Goal: Ask a question: Seek information or help from site administrators or community

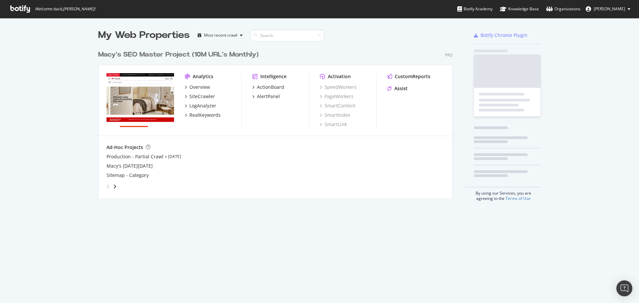
scroll to position [151, 355]
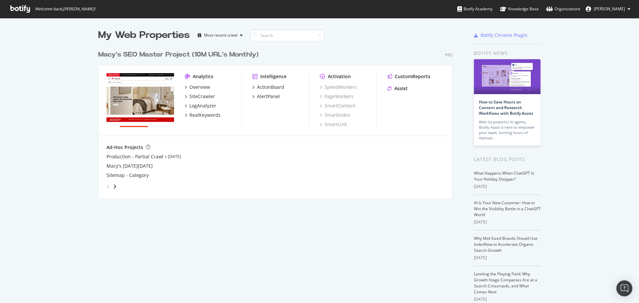
click at [22, 11] on icon at bounding box center [20, 8] width 20 height 7
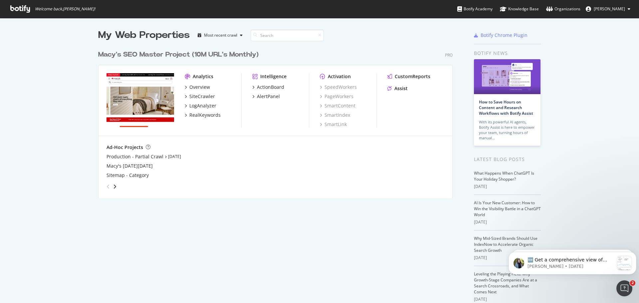
click at [408, 90] on div "Assist" at bounding box center [415, 88] width 57 height 7
click at [400, 88] on div "Assist" at bounding box center [400, 88] width 13 height 7
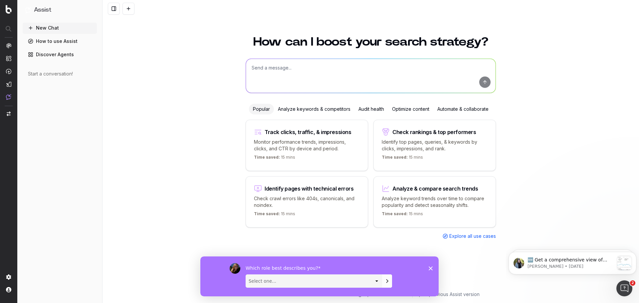
click at [261, 69] on textarea at bounding box center [371, 76] width 250 height 34
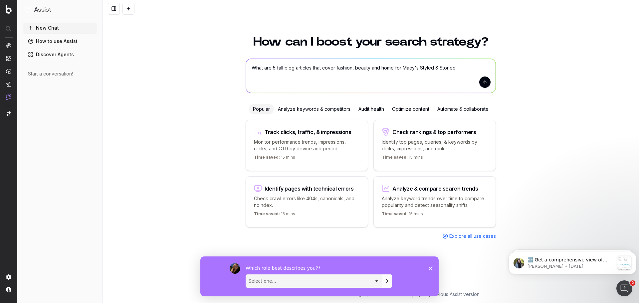
type textarea "What are 5 fall blog articles that cover fashion, beauty and home for Macy's St…"
click at [484, 82] on button "submit" at bounding box center [484, 82] width 11 height 11
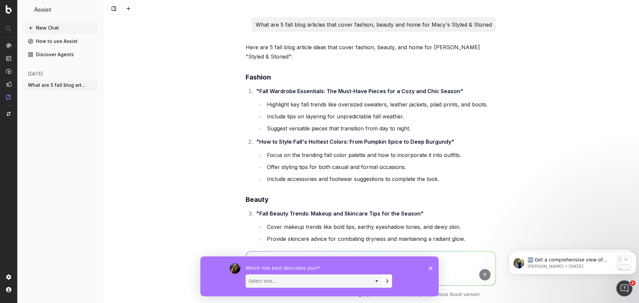
scroll to position [180, 0]
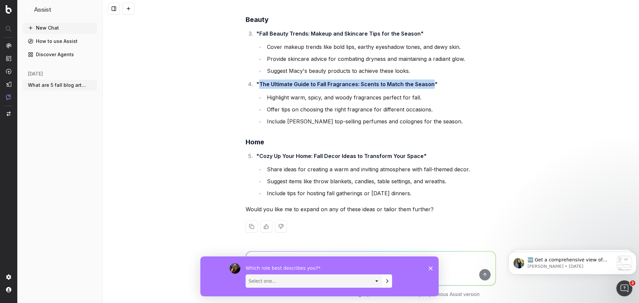
drag, startPoint x: 257, startPoint y: 85, endPoint x: 428, endPoint y: 87, distance: 171.0
click at [428, 87] on strong ""The Ultimate Guide to Fall Fragrances: Scents to Match the Season"" at bounding box center [346, 84] width 181 height 7
copy strong "The Ultimate Guide to Fall Fragrances: Scents to Match the Season"
click at [387, 98] on li "Highlight warm, spicy, and woody fragrances perfect for fall." at bounding box center [380, 97] width 231 height 9
drag, startPoint x: 424, startPoint y: 85, endPoint x: 258, endPoint y: 86, distance: 165.7
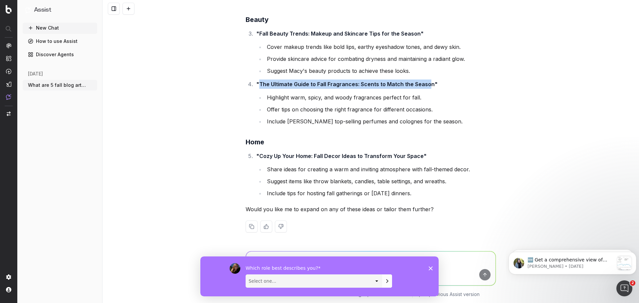
click at [258, 86] on strong ""The Ultimate Guide to Fall Fragrances: Scents to Match the Season"" at bounding box center [346, 84] width 181 height 7
copy strong "The Ultimate Guide to Fall Fragrances: Scents to Match the Seaso"
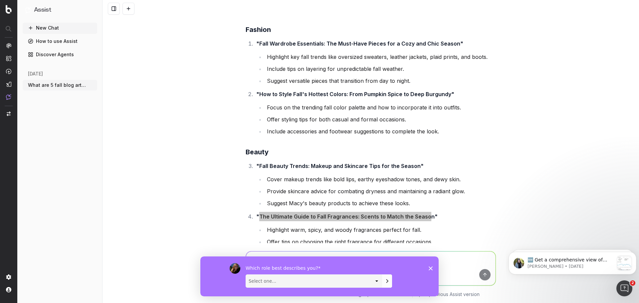
scroll to position [47, 0]
drag, startPoint x: 311, startPoint y: 171, endPoint x: 310, endPoint y: 174, distance: 3.4
click at [311, 171] on li ""Fall Beauty Trends: Makeup and Skincare Tips for the Season" Cover makeup tren…" at bounding box center [375, 185] width 242 height 47
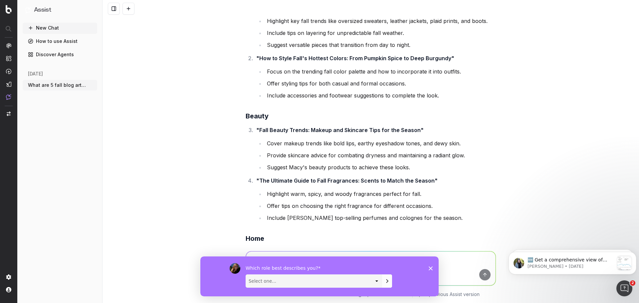
scroll to position [113, 0]
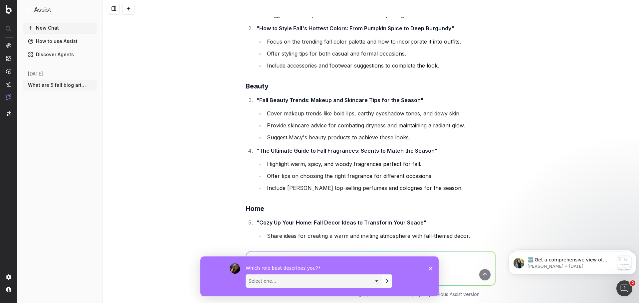
click at [430, 269] on icon "Close survey" at bounding box center [431, 268] width 4 height 4
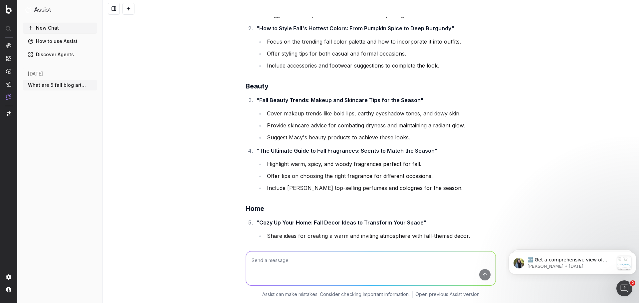
click at [346, 260] on textarea at bounding box center [371, 269] width 250 height 34
type textarea "Best 5 blog articles for first week of september"
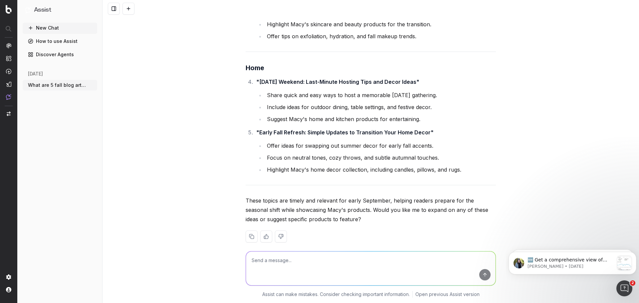
scroll to position [662, 0]
click at [291, 266] on textarea at bounding box center [371, 269] width 250 height 34
type textarea "more"
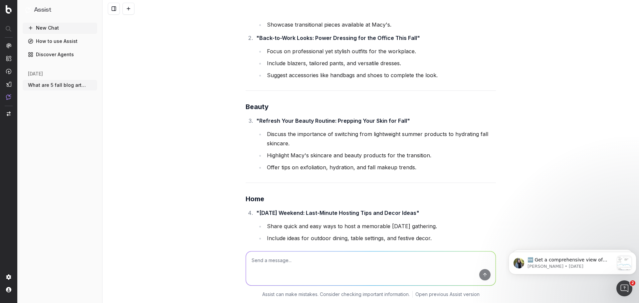
scroll to position [430, 0]
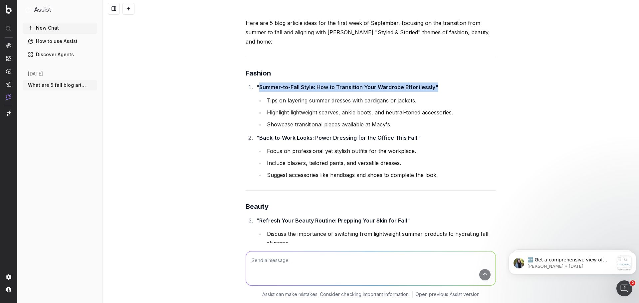
drag, startPoint x: 257, startPoint y: 79, endPoint x: 413, endPoint y: 111, distance: 159.3
click at [432, 84] on strong ""Summer-to-Fall Style: How to Transition Your Wardrobe Effortlessly"" at bounding box center [347, 87] width 182 height 7
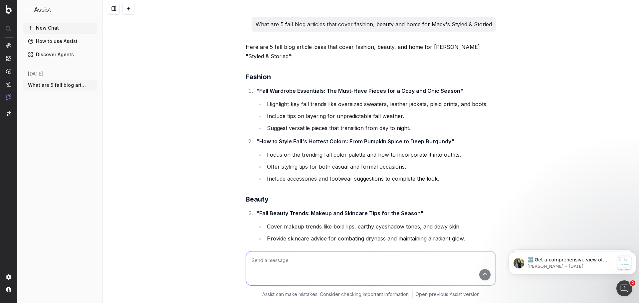
scroll to position [0, 0]
click at [256, 258] on textarea at bounding box center [371, 269] width 250 height 34
type textarea "Best SEO Blog Topics"
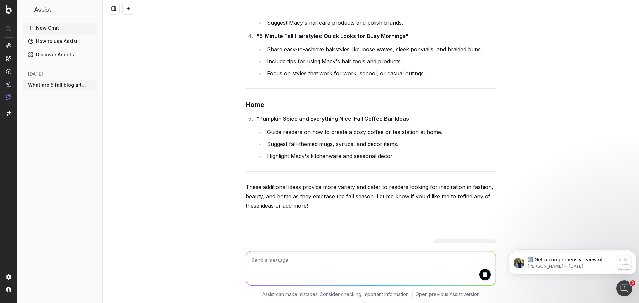
scroll to position [1136, 0]
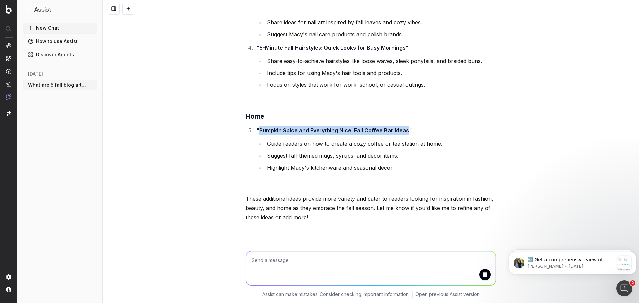
drag, startPoint x: 257, startPoint y: 120, endPoint x: 404, endPoint y: 119, distance: 147.4
click at [404, 127] on strong ""Pumpkin Spice and Everything Nice: Fall Coffee Bar Ideas"" at bounding box center [334, 130] width 156 height 7
copy strong "Pumpkin Spice and Everything Nice: Fall Coffee Bar Ideas"
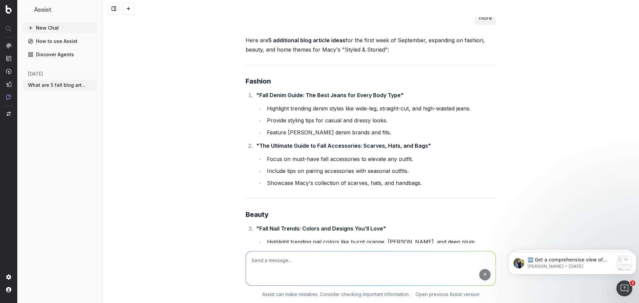
scroll to position [903, 0]
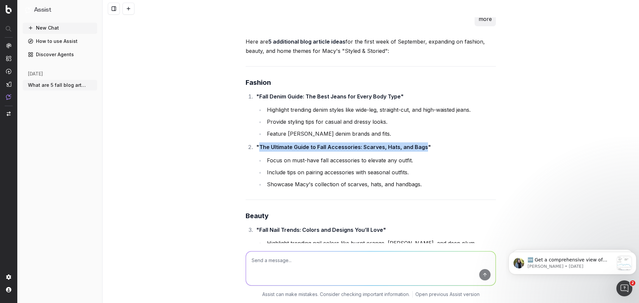
drag, startPoint x: 421, startPoint y: 137, endPoint x: 255, endPoint y: 137, distance: 165.7
click at [256, 144] on strong ""The Ultimate Guide to Fall Accessories: Scarves, Hats, and Bags"" at bounding box center [343, 147] width 175 height 7
copy strong "The Ultimate Guide to Fall Accessories: Scarves, Hats, and Bags"
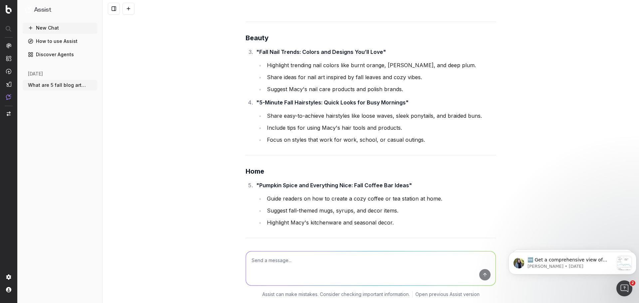
scroll to position [1069, 0]
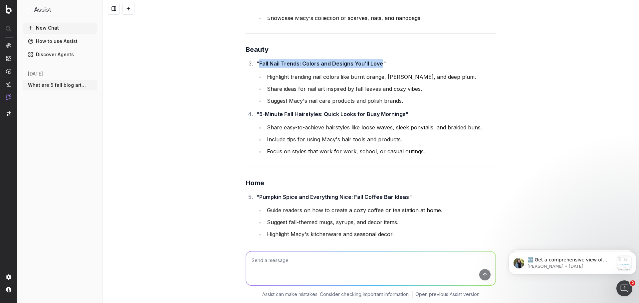
drag, startPoint x: 257, startPoint y: 52, endPoint x: 378, endPoint y: 53, distance: 120.8
click at [378, 60] on strong ""Fall Nail Trends: Colors and Designs You’ll Love"" at bounding box center [321, 63] width 130 height 7
copy strong "Fall Nail Trends: Colors and Designs You’ll Love"
click at [286, 269] on textarea at bounding box center [371, 269] width 250 height 34
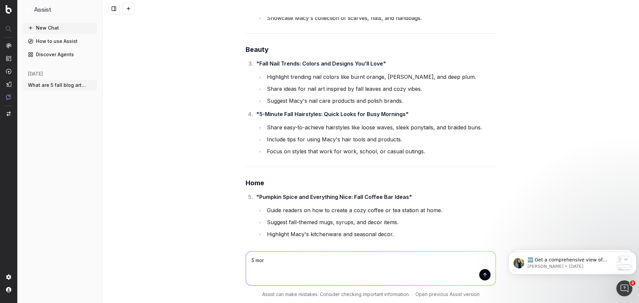
type textarea "5 more"
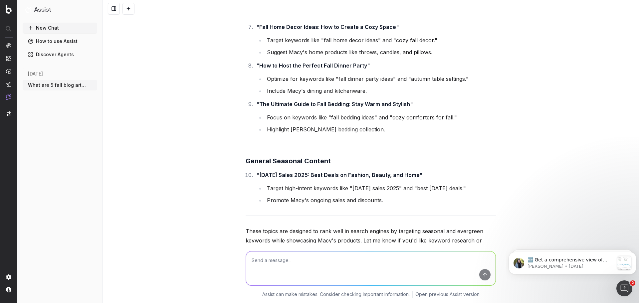
scroll to position [1701, 0]
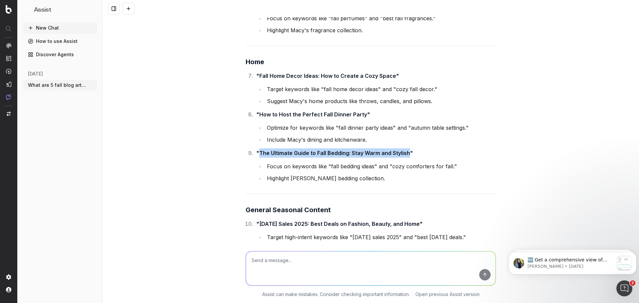
drag, startPoint x: 405, startPoint y: 143, endPoint x: 256, endPoint y: 143, distance: 149.1
click at [256, 150] on strong ""The Ultimate Guide to Fall Bedding: Stay Warm and Stylish"" at bounding box center [334, 153] width 157 height 7
copy strong "The Ultimate Guide to Fall Bedding: Stay Warm and Stylish"
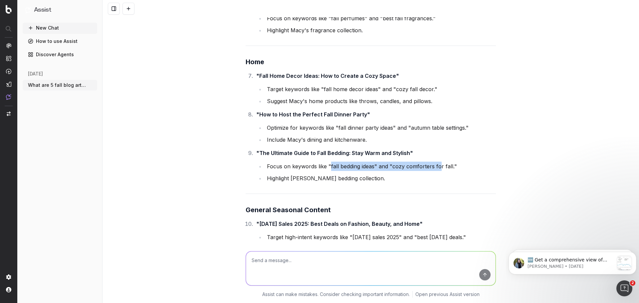
drag, startPoint x: 328, startPoint y: 154, endPoint x: 437, endPoint y: 158, distance: 108.9
click at [437, 162] on li "Focus on keywords like "fall bedding ideas" and "cozy comforters for fall."" at bounding box center [380, 166] width 231 height 9
click at [260, 267] on textarea at bounding box center [371, 269] width 250 height 34
paste textarea "Week of Article Topic Pillar Topic Cluster Target Keywords 1-Sep The Ultimate G…"
type textarea "Finish table: Week of Article Topic Pillar Topic Cluster Target Keywords 1-Sep …"
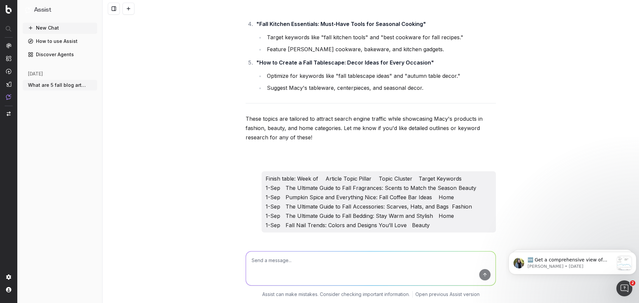
scroll to position [2486, 0]
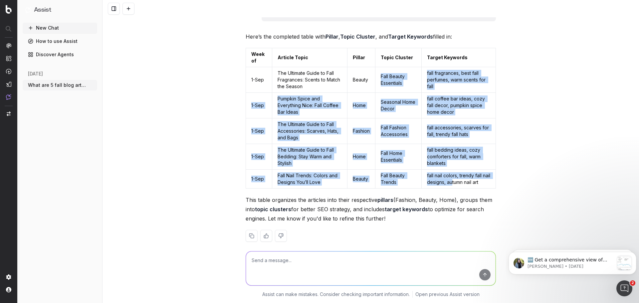
drag, startPoint x: 377, startPoint y: 66, endPoint x: 463, endPoint y: 172, distance: 136.2
click at [460, 171] on tbody "1-Sep The Ultimate Guide to Fall Fragrances: Scents to Match the Season Beauty …" at bounding box center [371, 127] width 250 height 121
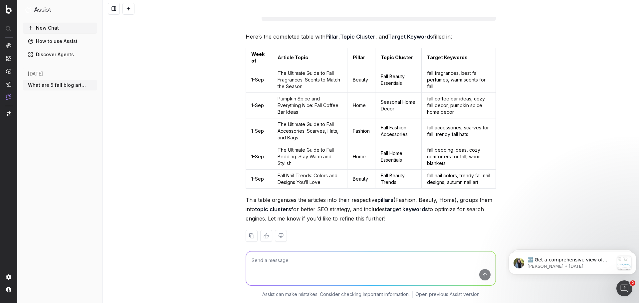
click at [475, 172] on td "fall nail colors, trendy fall nail designs, autumn nail art" at bounding box center [458, 179] width 74 height 19
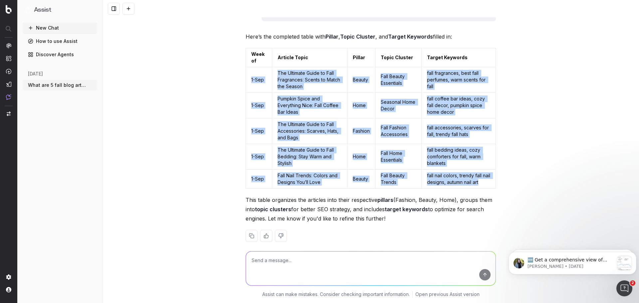
drag, startPoint x: 488, startPoint y: 172, endPoint x: 245, endPoint y: 73, distance: 262.9
click at [246, 73] on tbody "1-Sep The Ultimate Guide to Fall Fragrances: Scents to Match the Season Beauty …" at bounding box center [371, 127] width 250 height 121
copy tbody "1-Sep The Ultimate Guide to Fall Fragrances: Scents to Match the Season Beauty …"
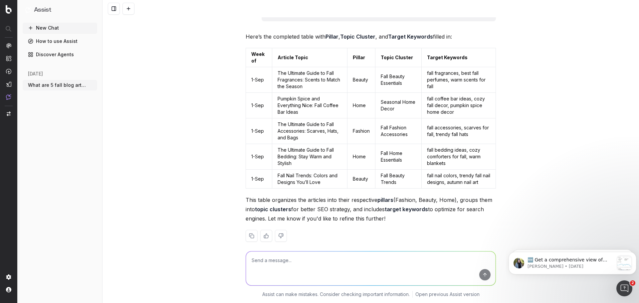
click at [312, 195] on p "This table organizes the articles into their respective pillars (Fashion, Beaut…" at bounding box center [371, 209] width 250 height 28
click at [277, 269] on textarea at bounding box center [371, 269] width 250 height 34
paste textarea "The Ultimate Guide to Fall Accessories: Scarves, Hats, and Bags The Ultimate Gu…"
click at [249, 260] on textarea "The Ultimate Guide to Fall Accessories: Scarves, Hats, and Bags The Ultimate Gu…" at bounding box center [371, 269] width 250 height 34
paste textarea "The Ultimate Guide to Fall Accessories: Scarves, Hats, and Bags The Ultimate Gu…"
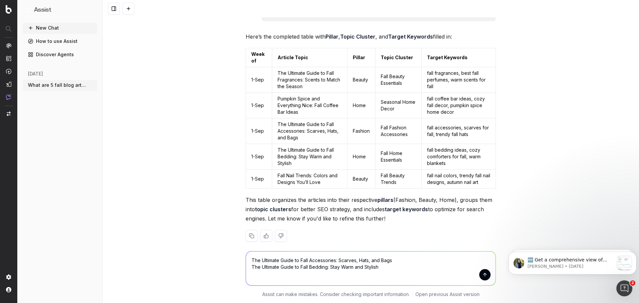
type textarea "The Ultimate Guide to Fall Accessories: Scarves, Hats, and Bags The Ultimate Gu…"
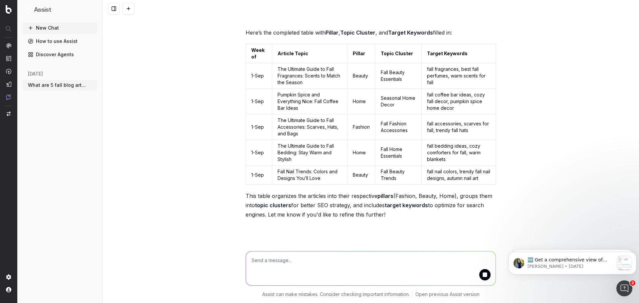
scroll to position [2549, 0]
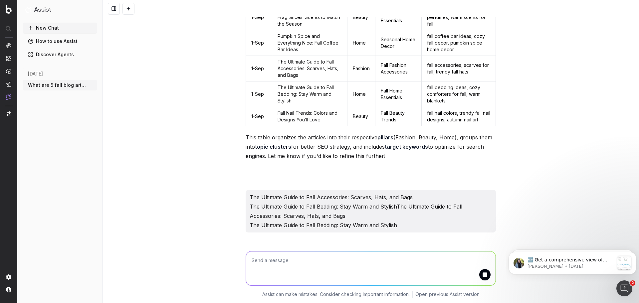
click at [314, 271] on textarea at bounding box center [371, 269] width 250 height 34
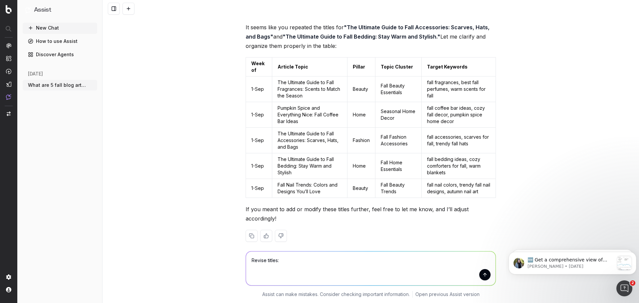
click at [255, 260] on textarea "Revise titles:" at bounding box center [371, 269] width 250 height 34
click at [297, 262] on textarea "Rewrite titles:" at bounding box center [371, 269] width 250 height 34
paste textarea "The Ultimate Guide to Fall Fragrances: Scents to Match the Season Pumpkin Spice…"
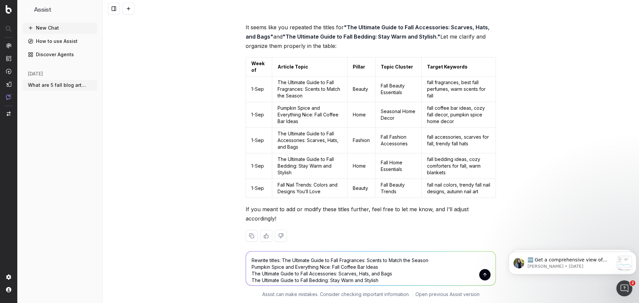
scroll to position [2773, 0]
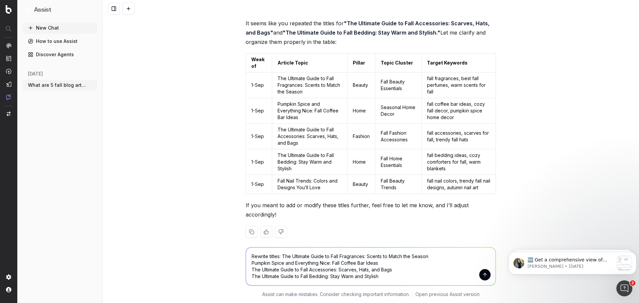
drag, startPoint x: 389, startPoint y: 263, endPoint x: 212, endPoint y: 264, distance: 177.0
click at [212, 264] on div "Rewrite titles: The Ultimate Guide to Fall Fragrances: Scents to Match the Seas…" at bounding box center [370, 271] width 536 height 64
type textarea "Rewrite titles: The Ultimate Guide to Fall Fragrances: Scents to Match the Seas…"
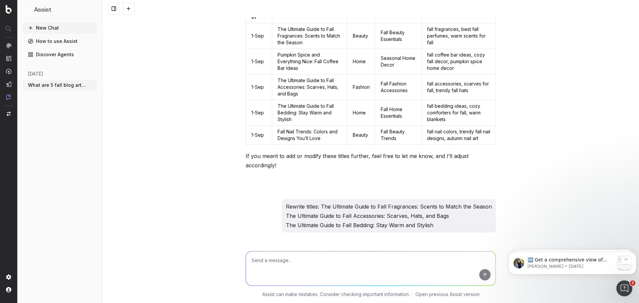
scroll to position [2920, 0]
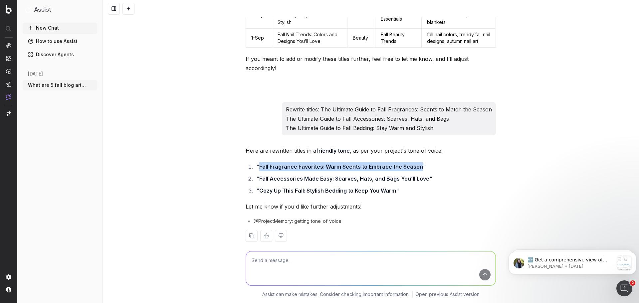
drag, startPoint x: 258, startPoint y: 158, endPoint x: 416, endPoint y: 157, distance: 158.4
click at [416, 163] on strong ""Fall Fragrance Favorites: Warm Scents to Embrace the Season"" at bounding box center [341, 166] width 170 height 7
copy strong "Fall Fragrance Favorites: Warm Scents to Embrace the Season"
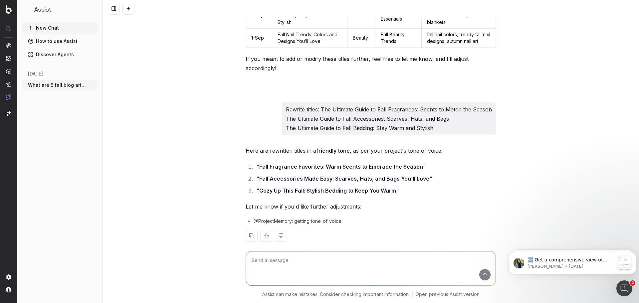
click at [266, 174] on ol ""Fall Fragrance Favorites: Warm Scents to Embrace the Season" "Fall Accessories…" at bounding box center [371, 178] width 250 height 33
drag, startPoint x: 259, startPoint y: 167, endPoint x: 423, endPoint y: 168, distance: 163.4
click at [421, 175] on strong ""Fall Accessories Made Easy: Scarves, Hats, and Bags You’ll Love"" at bounding box center [344, 178] width 176 height 7
drag, startPoint x: 424, startPoint y: 169, endPoint x: 258, endPoint y: 172, distance: 166.0
click at [258, 175] on strong ""Fall Accessories Made Easy: Scarves, Hats, and Bags You’ll Love"" at bounding box center [344, 178] width 176 height 7
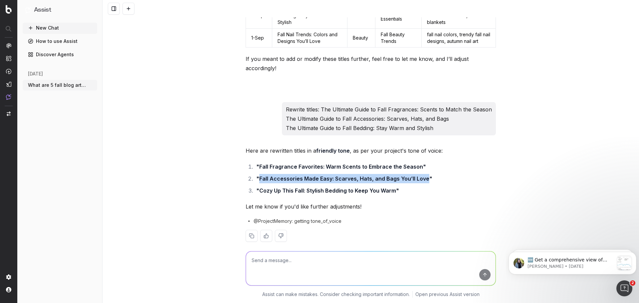
copy strong "Fall Accessories Made Easy: Scarves, Hats, and Bags You’ll Love"
click at [276, 186] on li ""Cozy Up This Fall: Stylish Bedding to Keep You Warm"" at bounding box center [375, 190] width 242 height 9
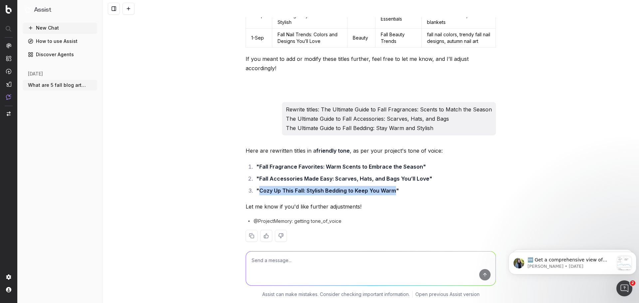
drag, startPoint x: 256, startPoint y: 182, endPoint x: 392, endPoint y: 182, distance: 135.7
click at [392, 187] on strong ""Cozy Up This Fall: Stylish Bedding to Keep You Warm"" at bounding box center [327, 190] width 143 height 7
copy strong "Cozy Up This Fall: Stylish Bedding to Keep You Warm"
click at [277, 271] on textarea at bounding box center [371, 269] width 250 height 34
paste textarea "Fall Fragrance Favorites: Warm Scents to Embrace the Season"
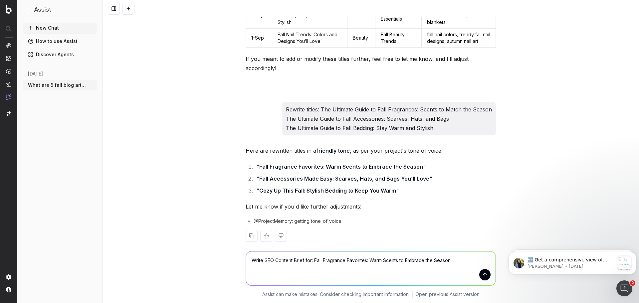
click at [456, 260] on textarea "Write SEO Content Brief for: Fall Fragrance Favorites: Warm Scents to Embrace t…" at bounding box center [371, 269] width 250 height 34
paste textarea "Meta Title: The Best Transitional Jackets from Summer to Fall Meta Description:…"
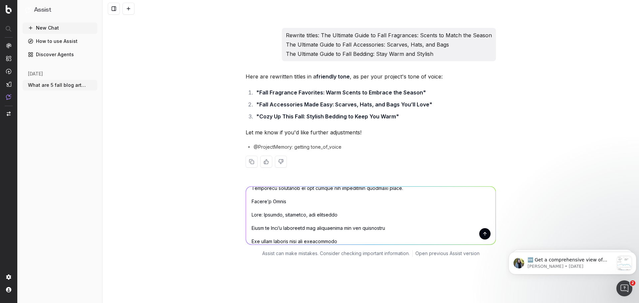
scroll to position [2990, 0]
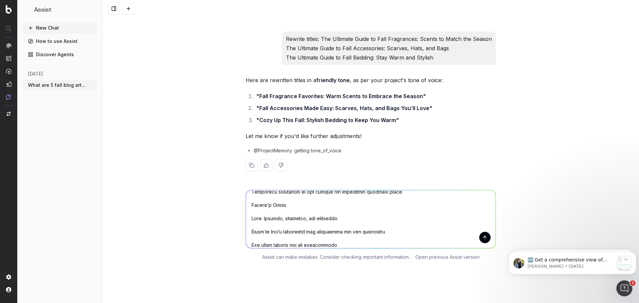
type textarea "Write SEO Content Brief for: Fall Fragrance Favorites: Warm Scents to Embrace t…"
click at [482, 232] on button "submit" at bounding box center [484, 237] width 11 height 11
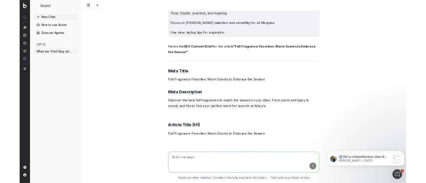
scroll to position [4188, 0]
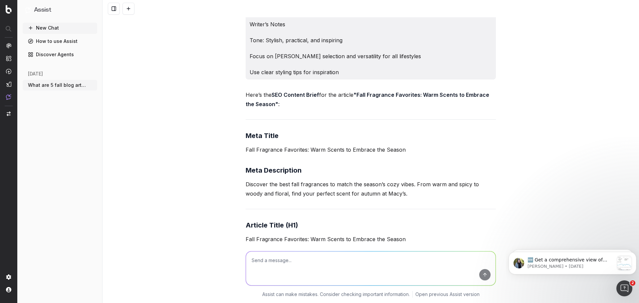
drag, startPoint x: 457, startPoint y: 212, endPoint x: 223, endPoint y: 128, distance: 249.1
click at [223, 128] on div "What are 5 fall blog articles that cover fashion, beauty and home for Macy's St…" at bounding box center [370, 151] width 536 height 303
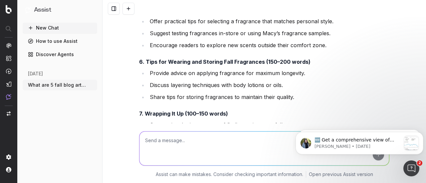
scroll to position [5499, 0]
